Goal: Task Accomplishment & Management: Manage account settings

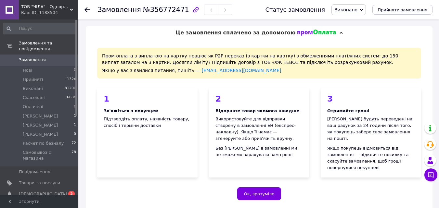
scroll to position [439, 0]
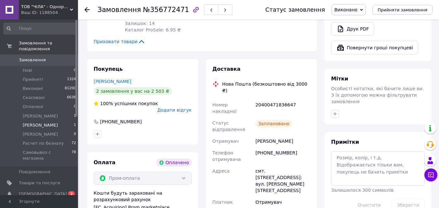
click at [23, 123] on span "[PERSON_NAME]" at bounding box center [40, 126] width 35 height 6
